Goal: Information Seeking & Learning: Learn about a topic

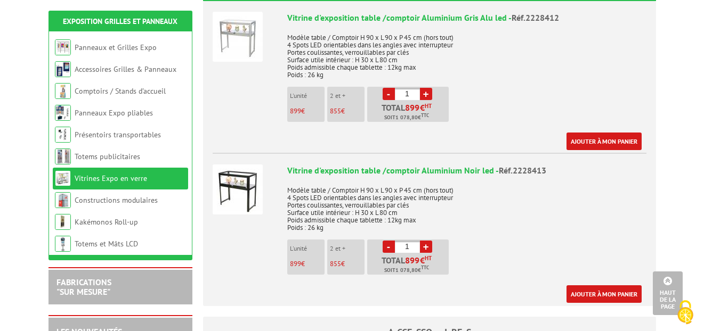
scroll to position [456, 0]
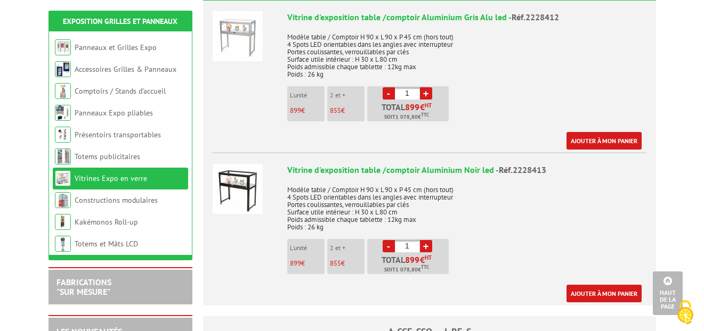
click at [524, 92] on div "Vitrine d'exposition table /comptoir Aluminium Gris Alu led - Réf.2228412 Modèl…" at bounding box center [466, 80] width 359 height 138
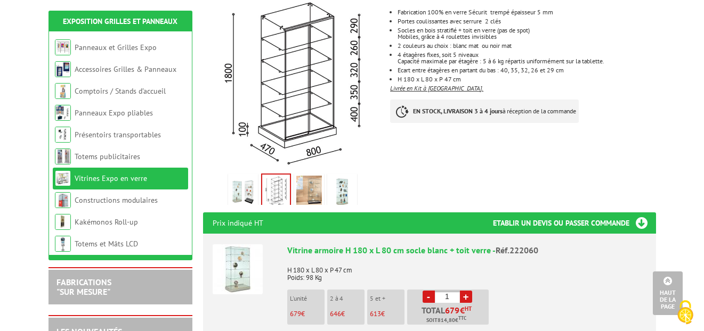
scroll to position [212, 0]
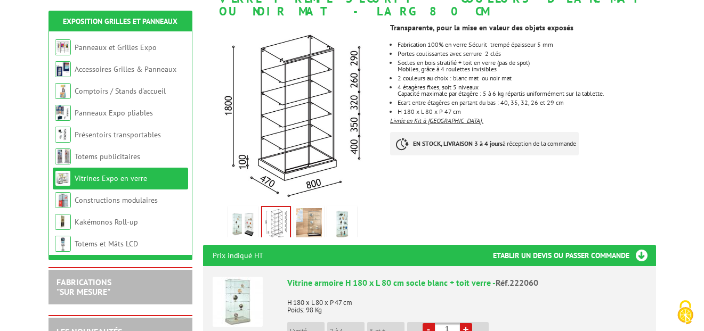
scroll to position [174, 0]
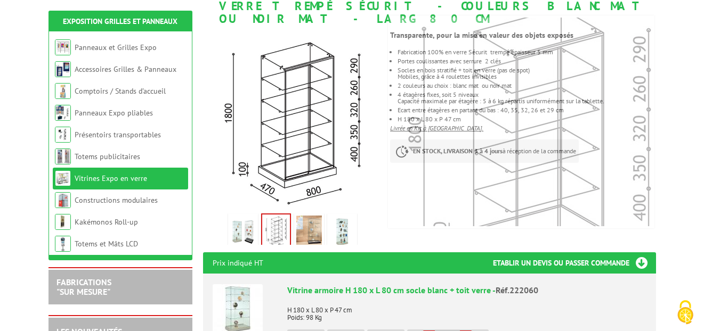
click at [343, 219] on img at bounding box center [342, 232] width 26 height 33
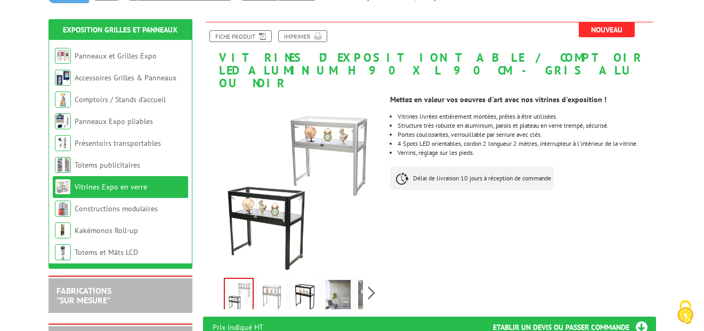
scroll to position [119, 0]
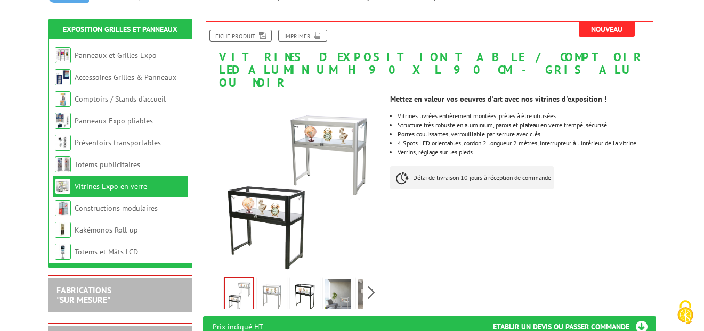
click at [116, 184] on link "Vitrines Expo en verre" at bounding box center [111, 187] width 72 height 10
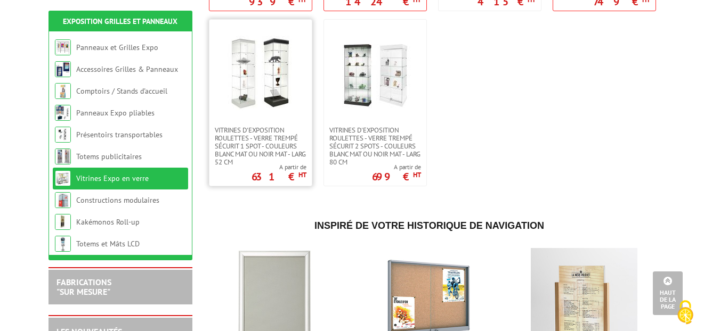
scroll to position [705, 0]
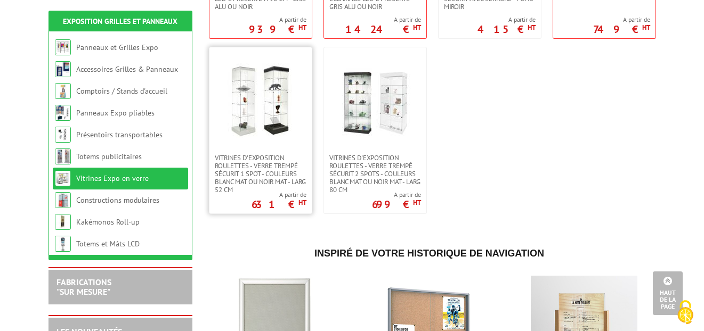
click at [242, 68] on img at bounding box center [260, 100] width 75 height 75
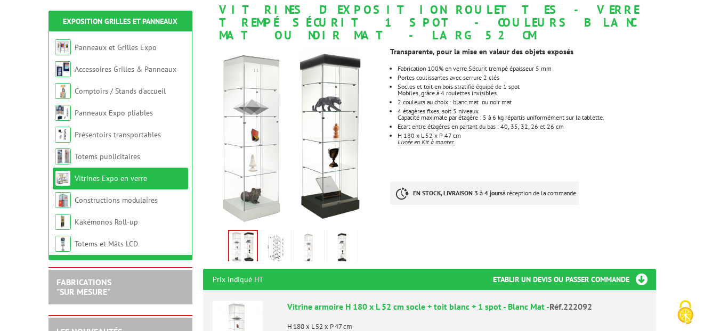
scroll to position [159, 0]
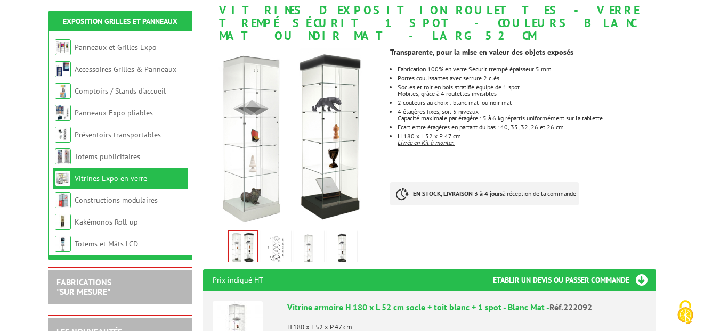
click at [273, 235] on img at bounding box center [276, 249] width 26 height 33
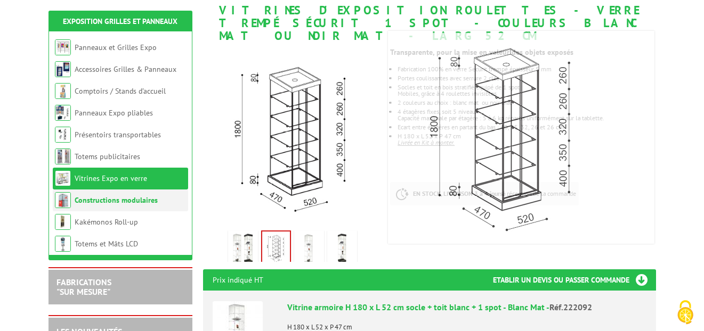
click at [136, 201] on link "Constructions modulaires" at bounding box center [116, 200] width 83 height 10
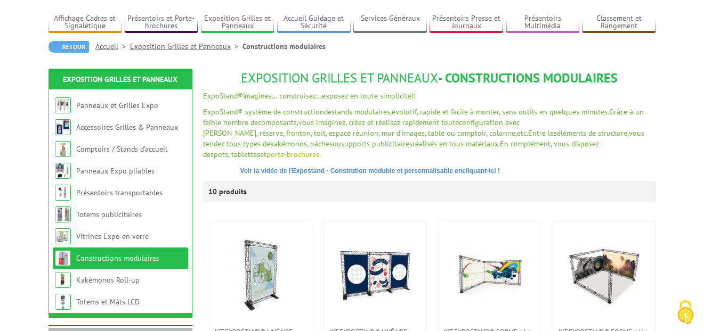
scroll to position [79, 0]
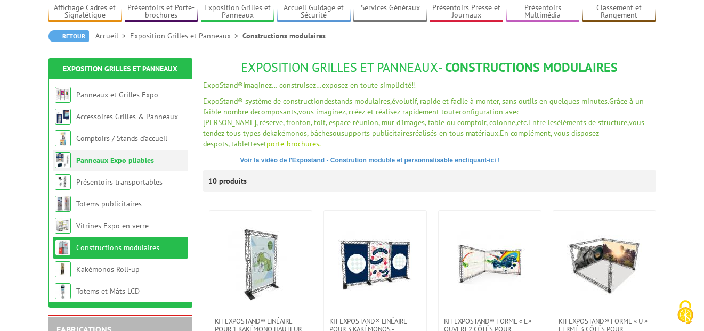
click at [111, 156] on link "Panneaux Expo pliables" at bounding box center [115, 161] width 78 height 10
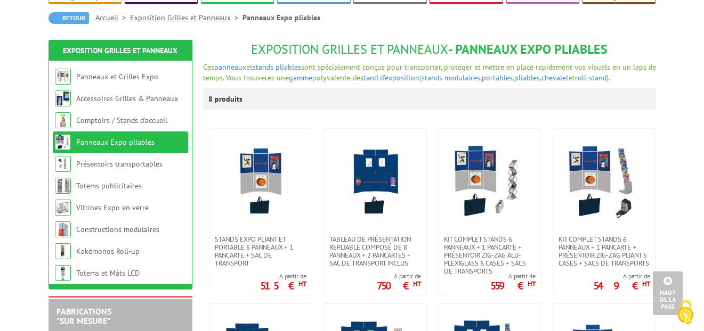
scroll to position [78, 0]
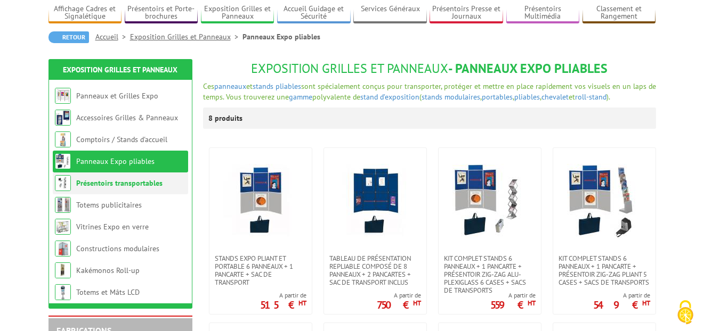
click at [110, 183] on link "Présentoirs transportables" at bounding box center [119, 183] width 86 height 10
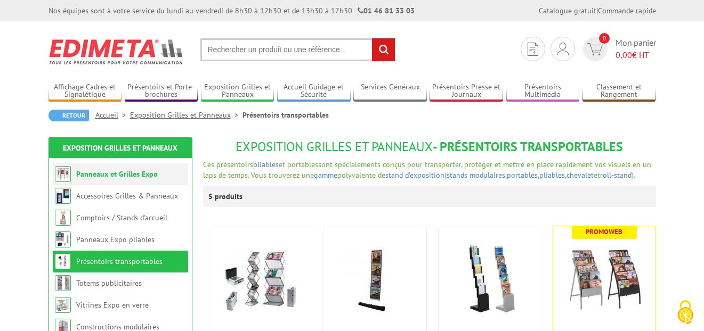
click at [97, 174] on link "Panneaux et Grilles Expo" at bounding box center [116, 174] width 81 height 10
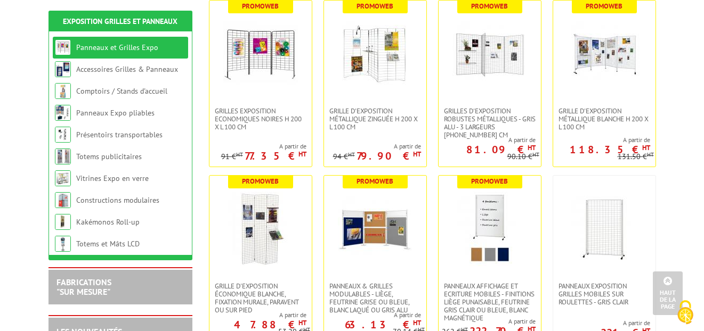
scroll to position [221, 0]
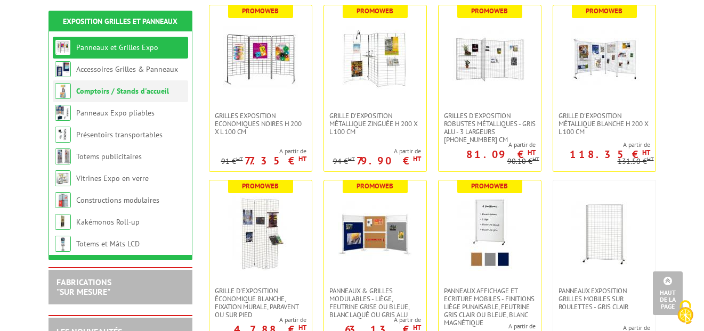
click at [99, 92] on link "Comptoirs / Stands d'accueil" at bounding box center [122, 91] width 93 height 10
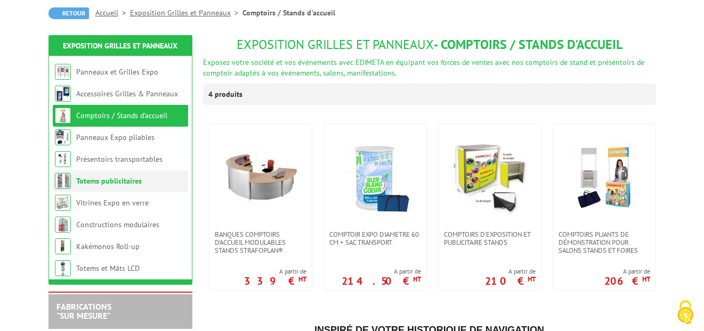
scroll to position [118, 0]
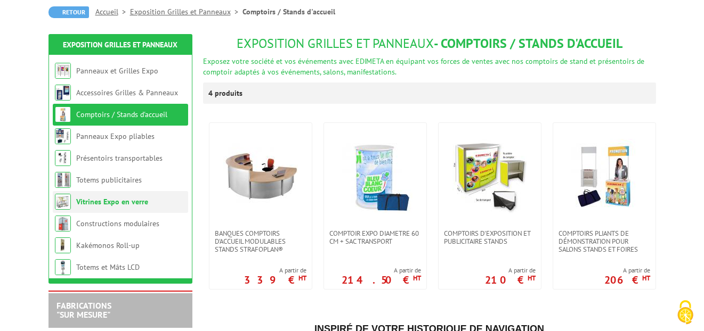
click at [134, 197] on link "Vitrines Expo en verre" at bounding box center [112, 202] width 72 height 10
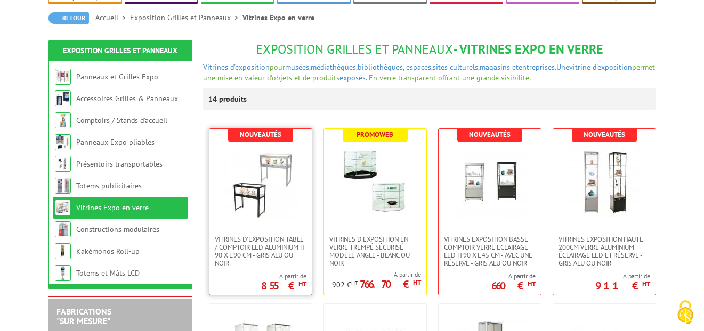
scroll to position [125, 0]
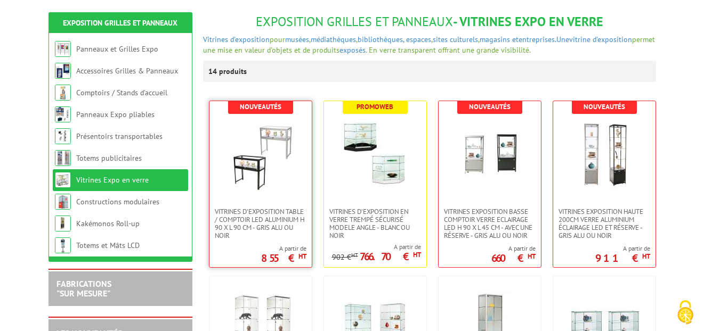
click at [257, 146] on img at bounding box center [260, 154] width 75 height 75
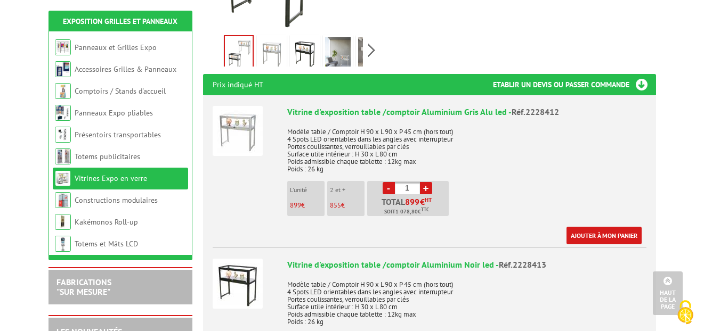
scroll to position [370, 0]
